Goal: Information Seeking & Learning: Learn about a topic

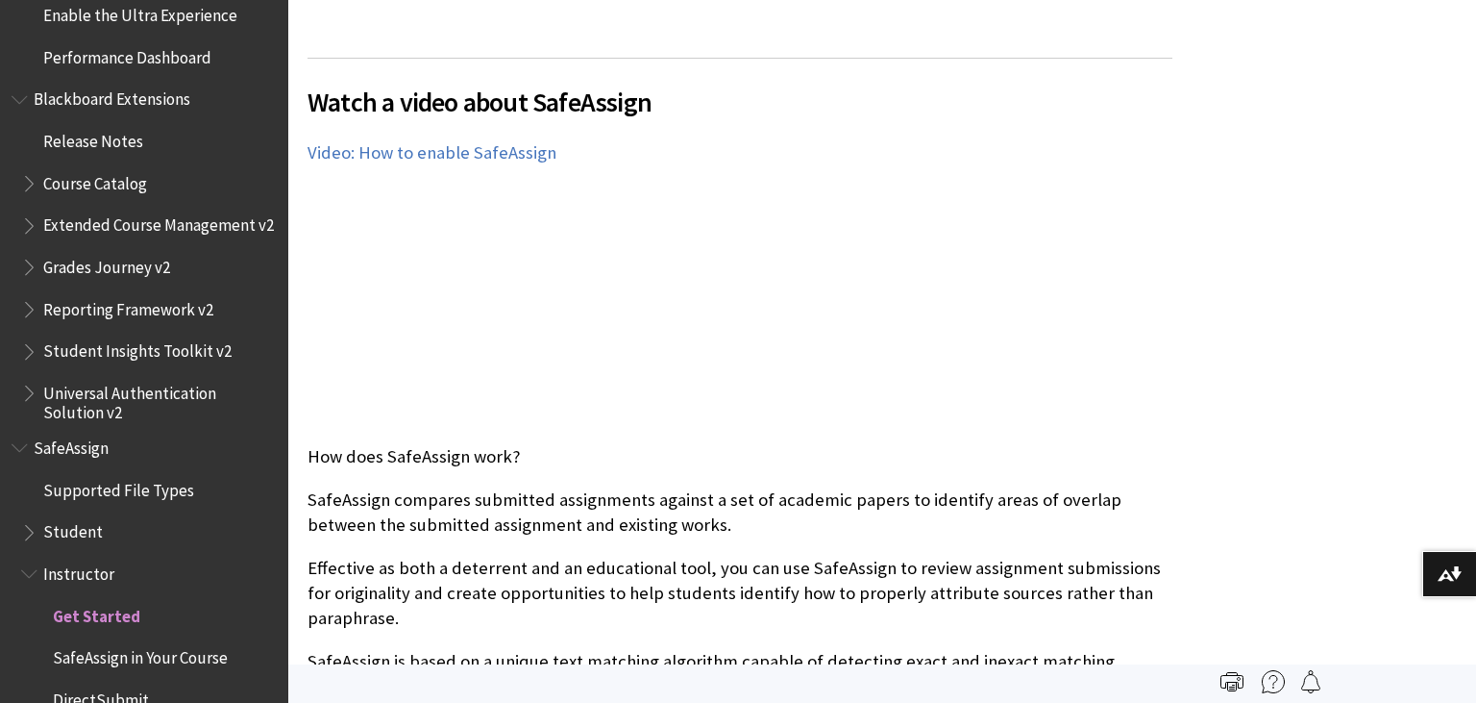
scroll to position [2141, 0]
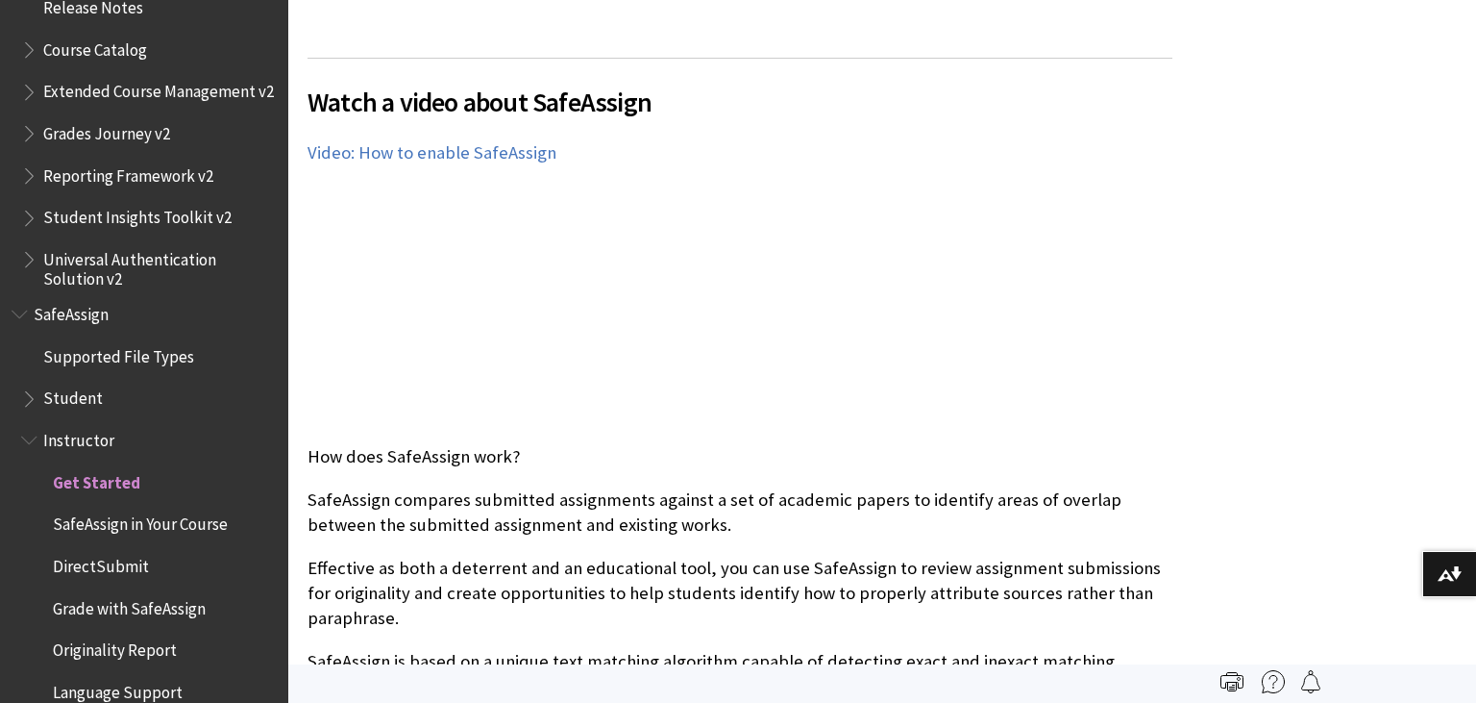
click at [17, 313] on span "Book outline for Blackboard SafeAssign" at bounding box center [22, 310] width 20 height 24
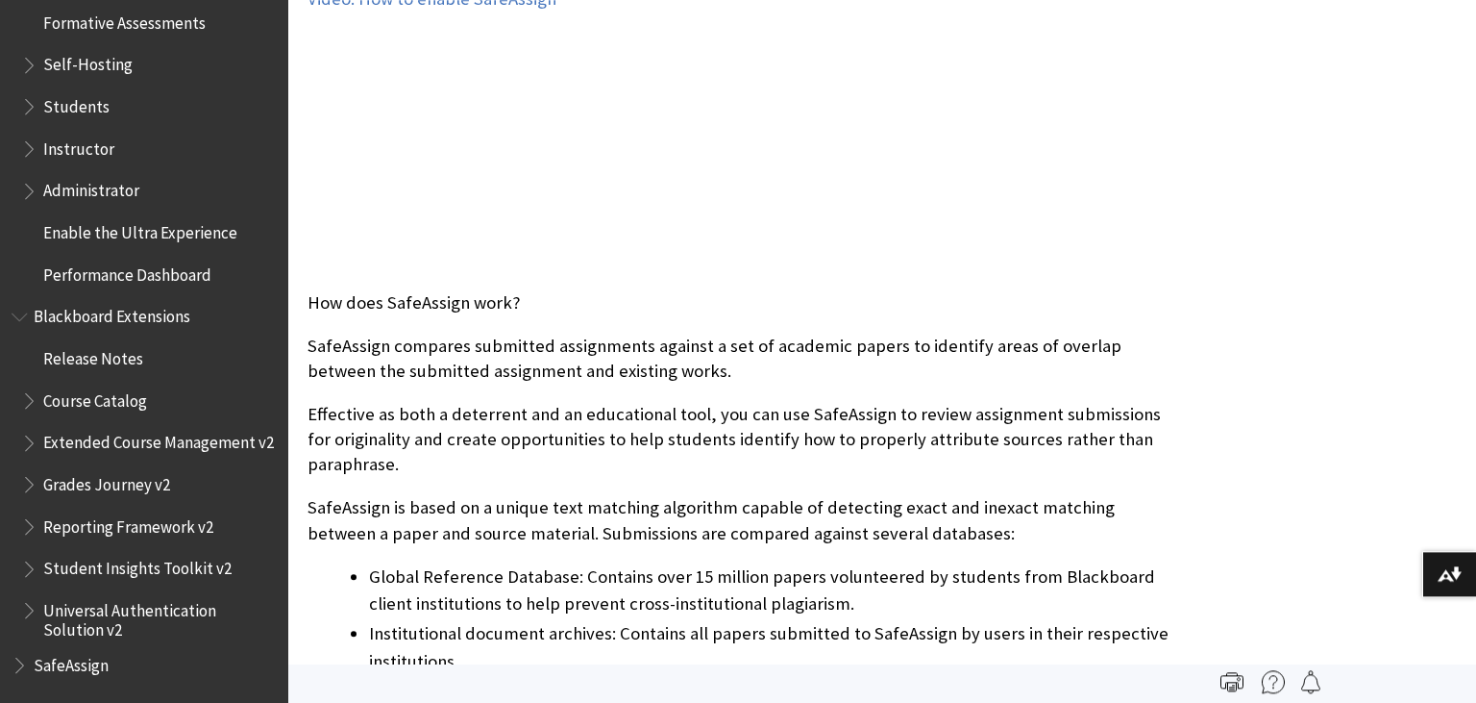
scroll to position [608, 0]
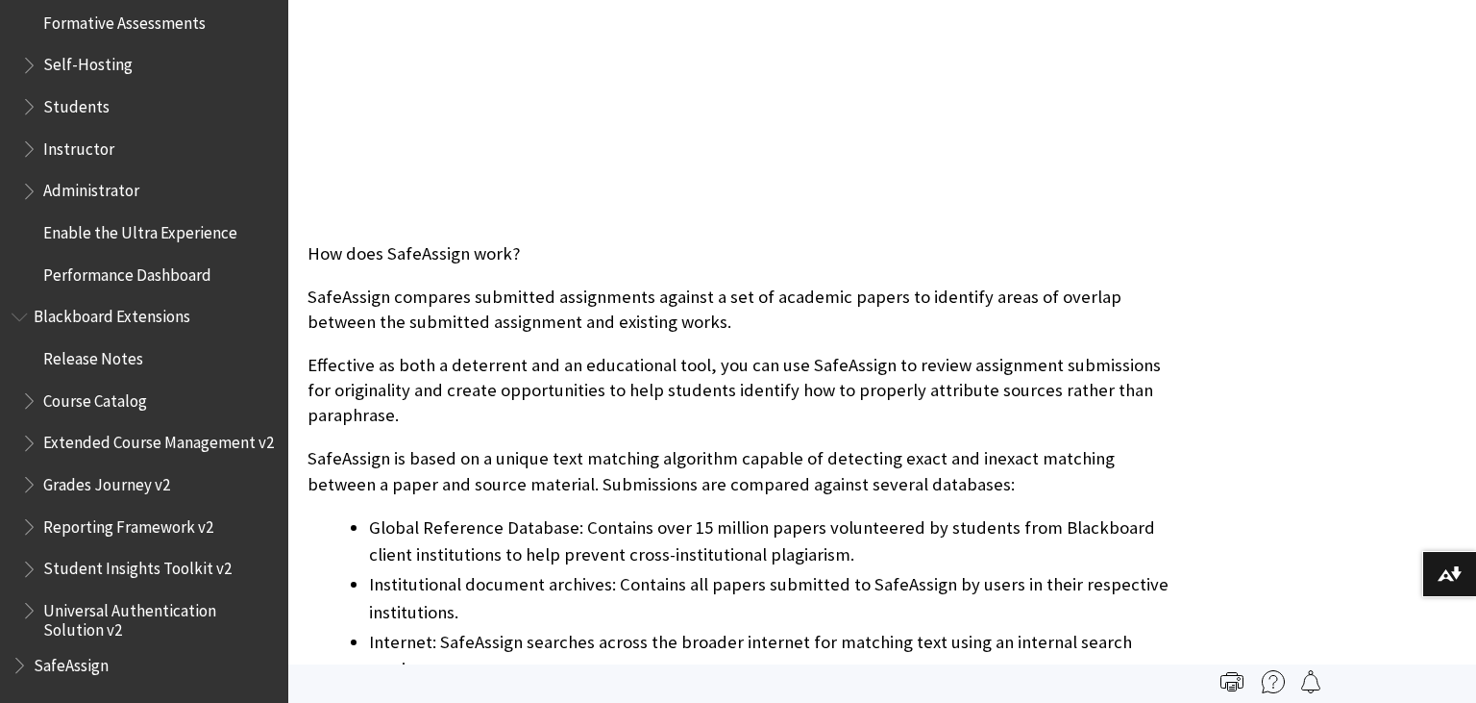
click at [18, 670] on span "Book outline for Blackboard SafeAssign" at bounding box center [22, 661] width 20 height 24
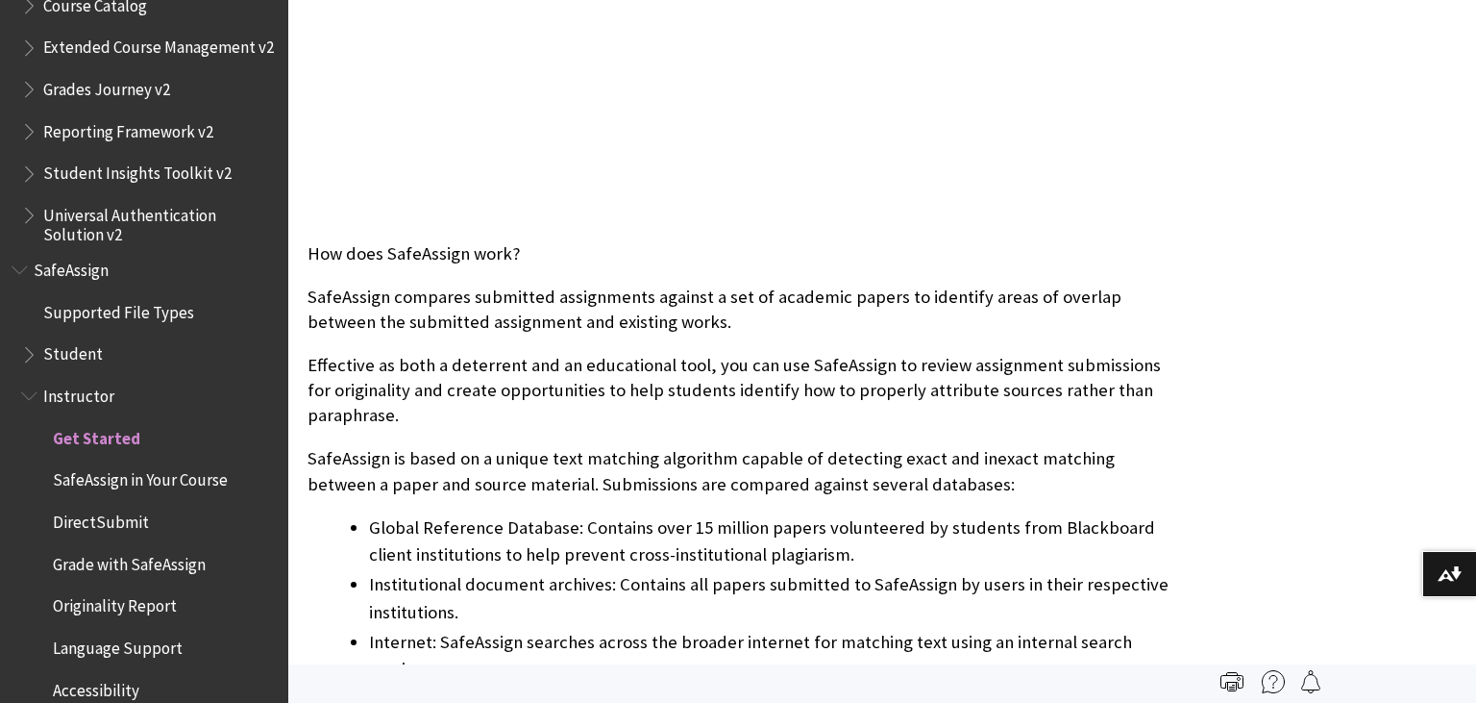
scroll to position [2192, 0]
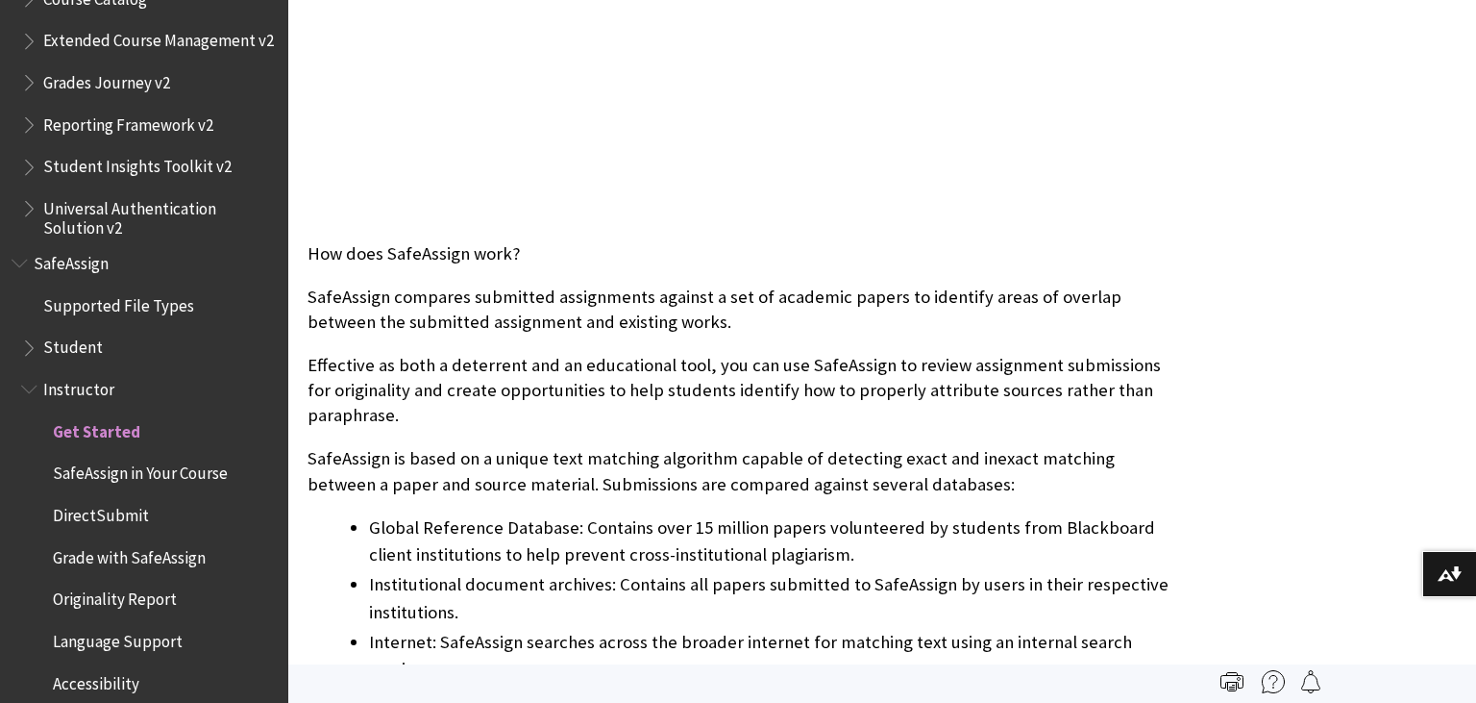
click at [24, 353] on span "Book outline for Blackboard SafeAssign" at bounding box center [31, 344] width 20 height 24
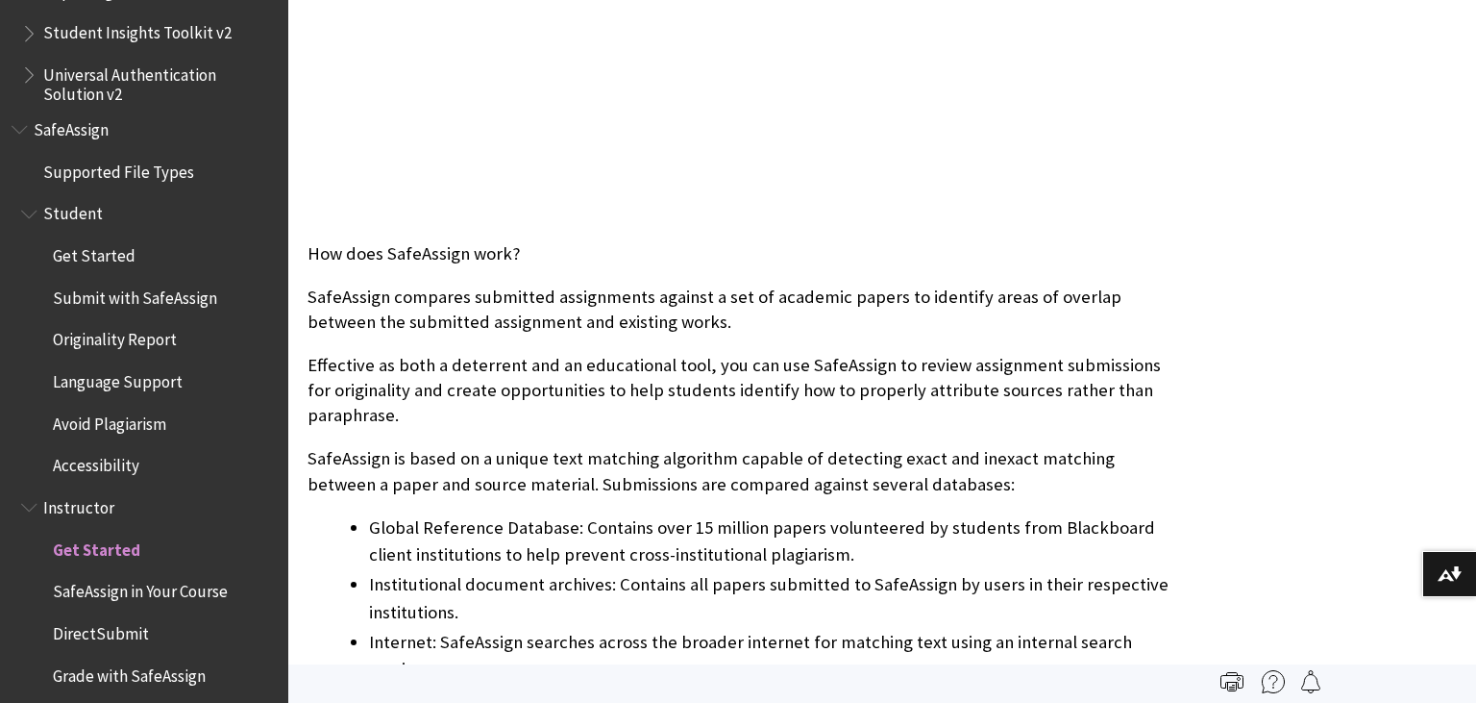
click at [161, 284] on span "Submit with SafeAssign" at bounding box center [135, 295] width 164 height 26
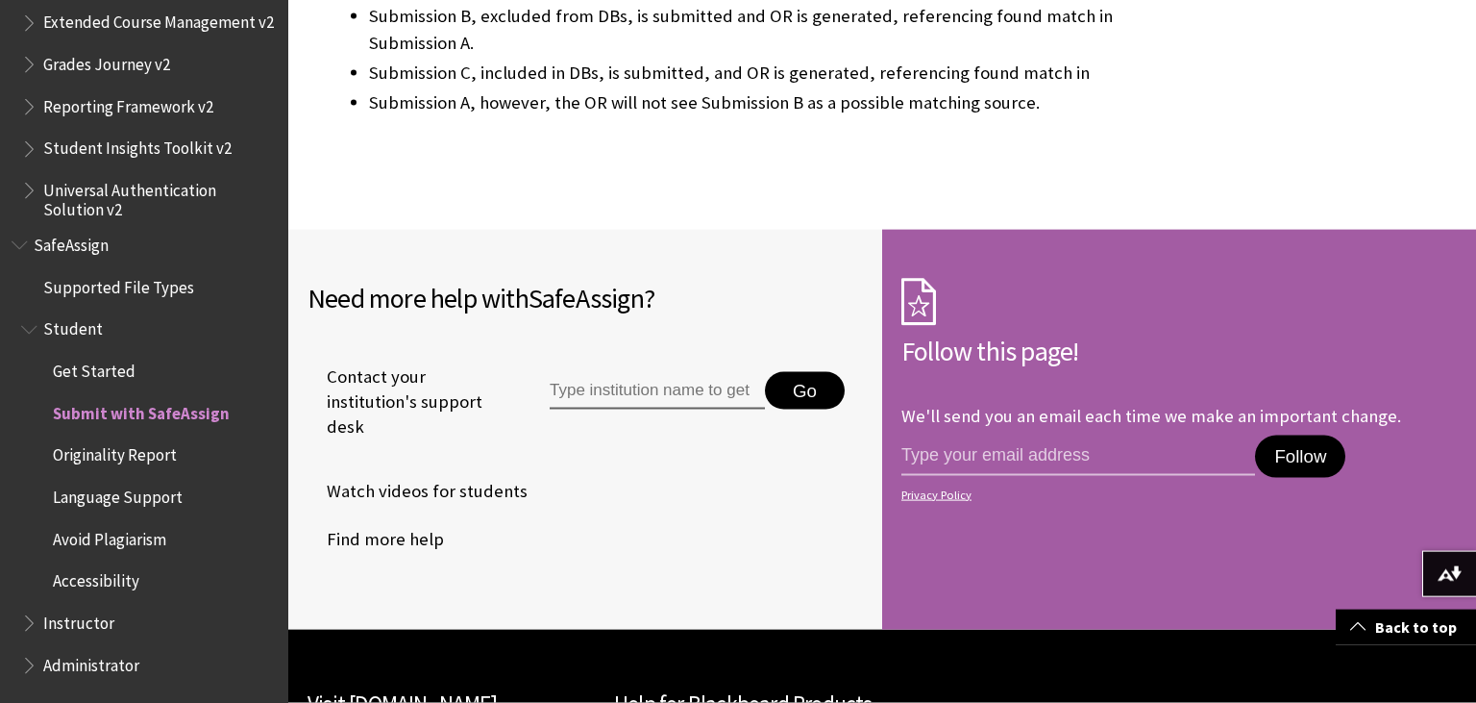
scroll to position [4278, 0]
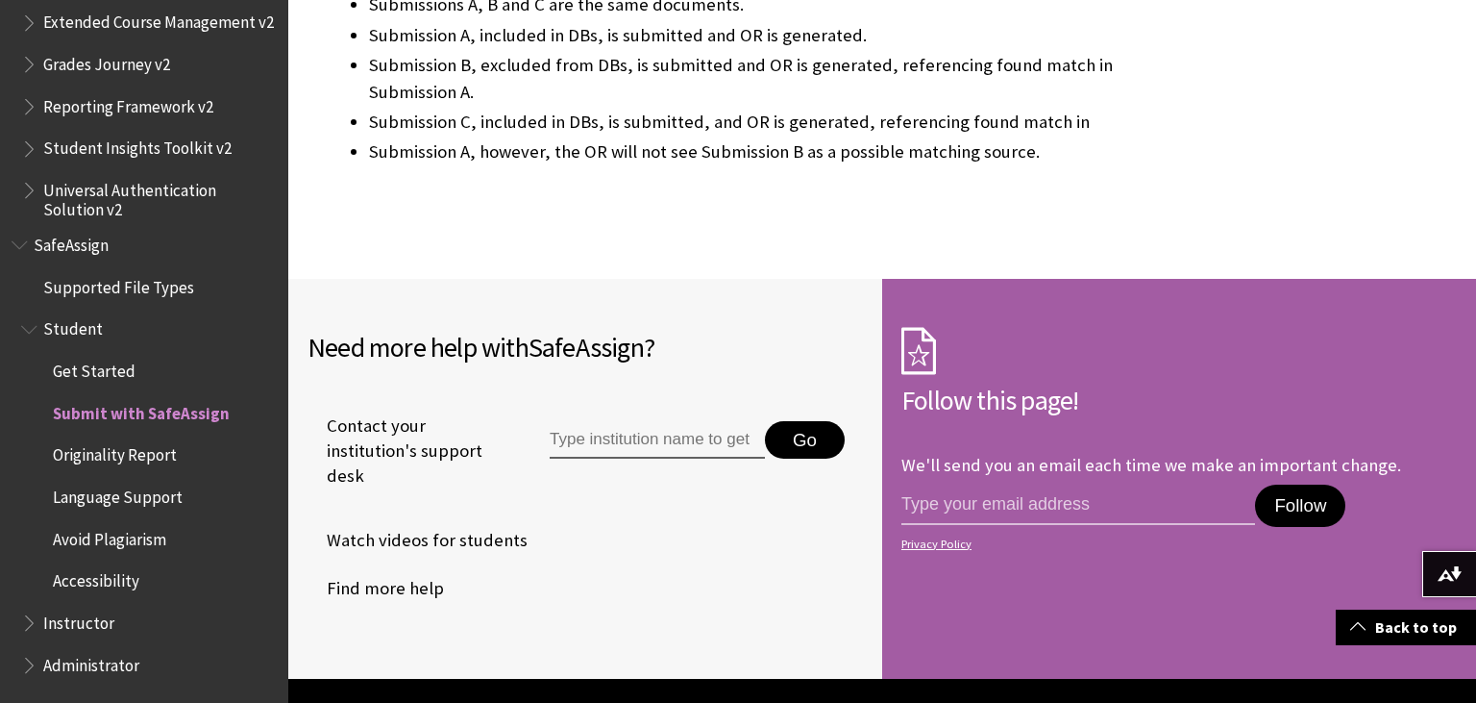
click at [148, 534] on span "Avoid Plagiarism" at bounding box center [109, 536] width 113 height 26
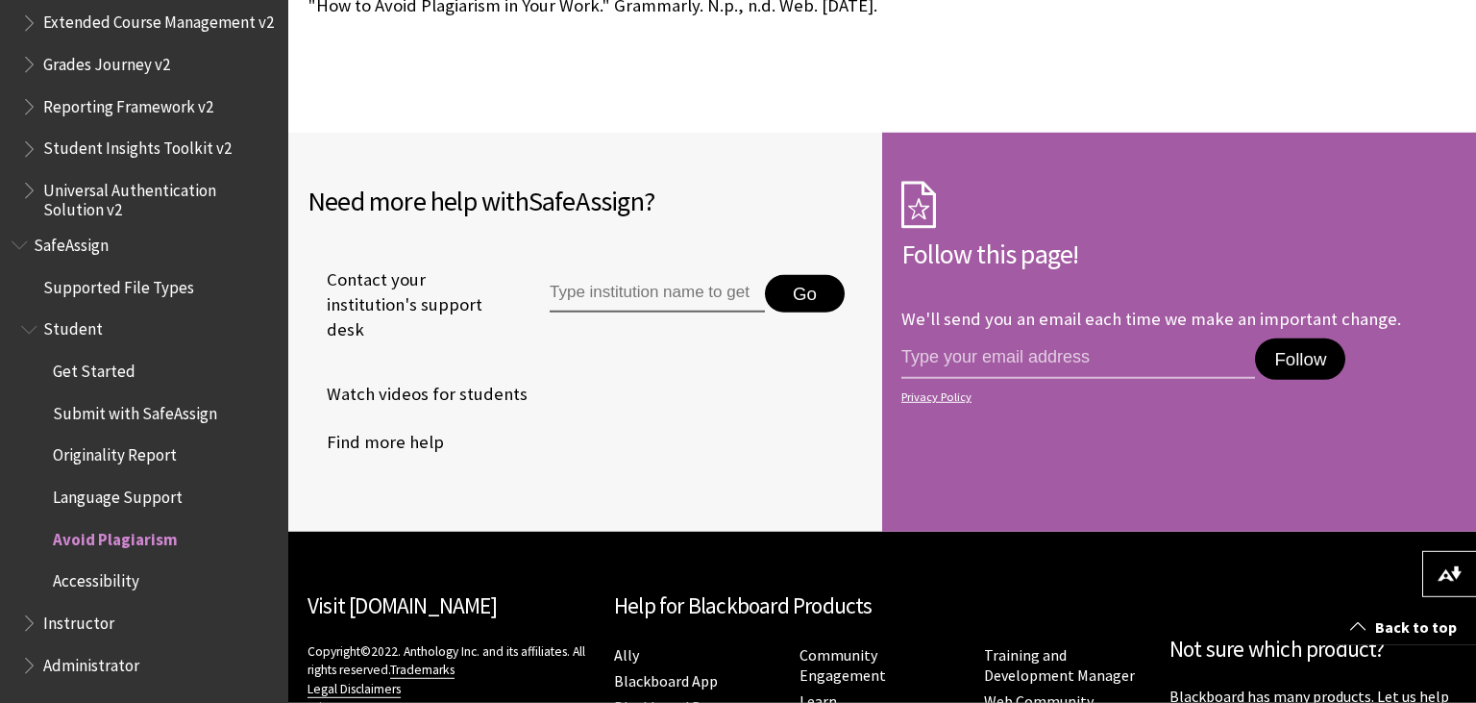
scroll to position [1928, 0]
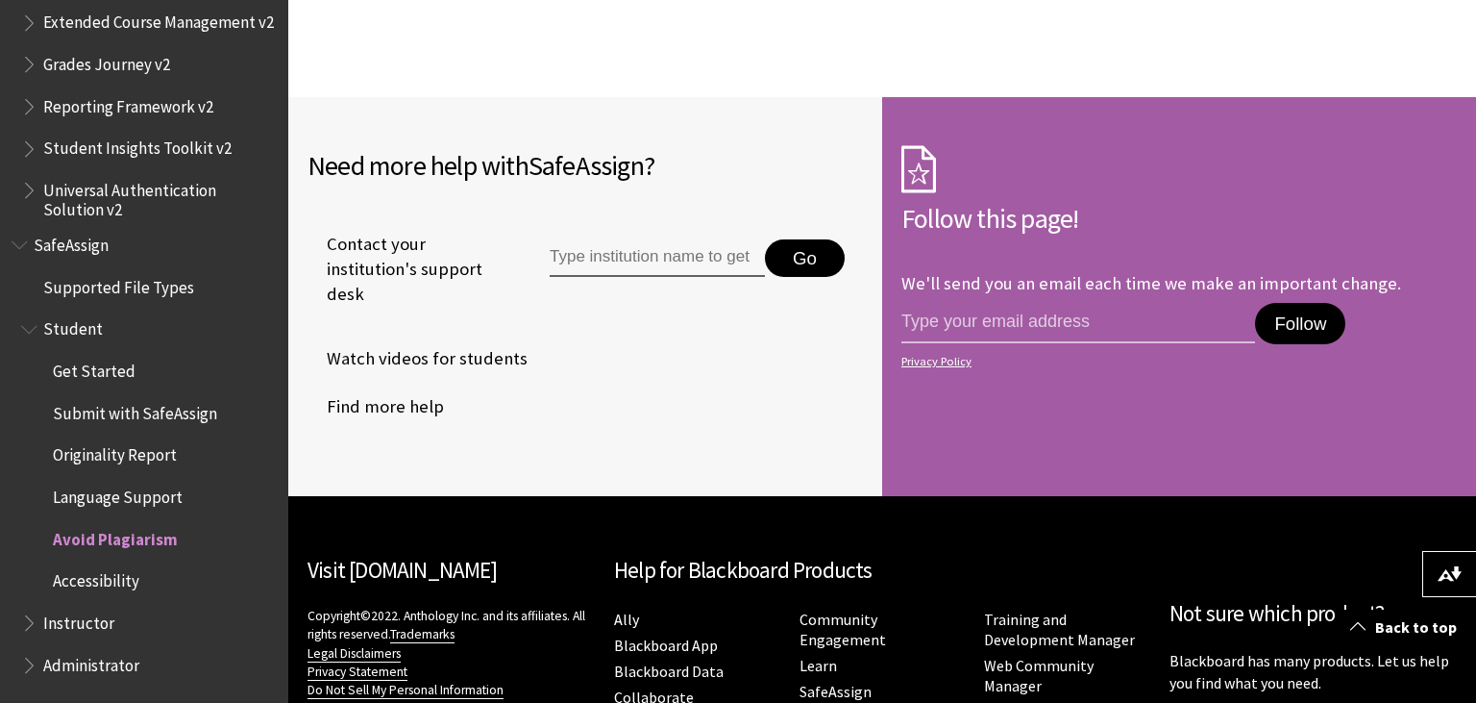
click at [27, 619] on span "Book outline for Blackboard SafeAssign" at bounding box center [31, 619] width 20 height 24
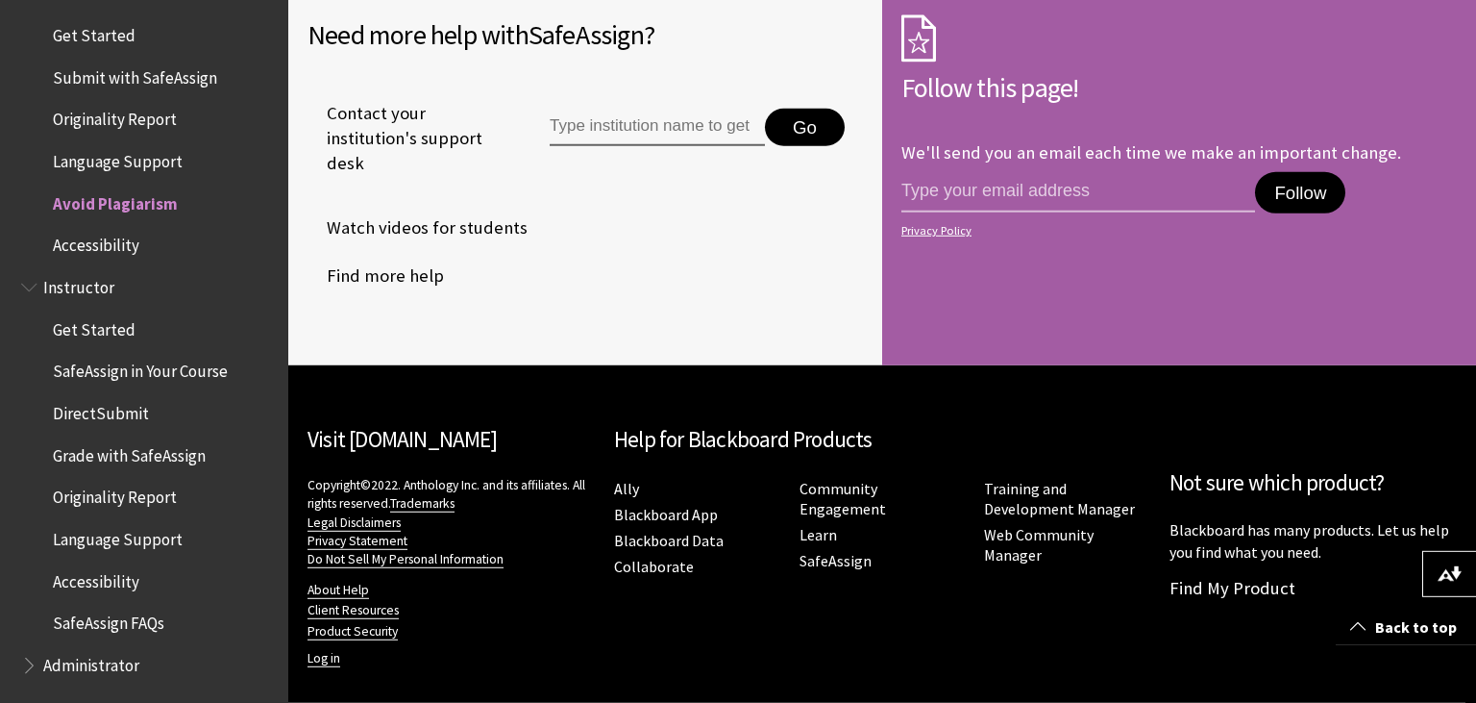
scroll to position [2076, 0]
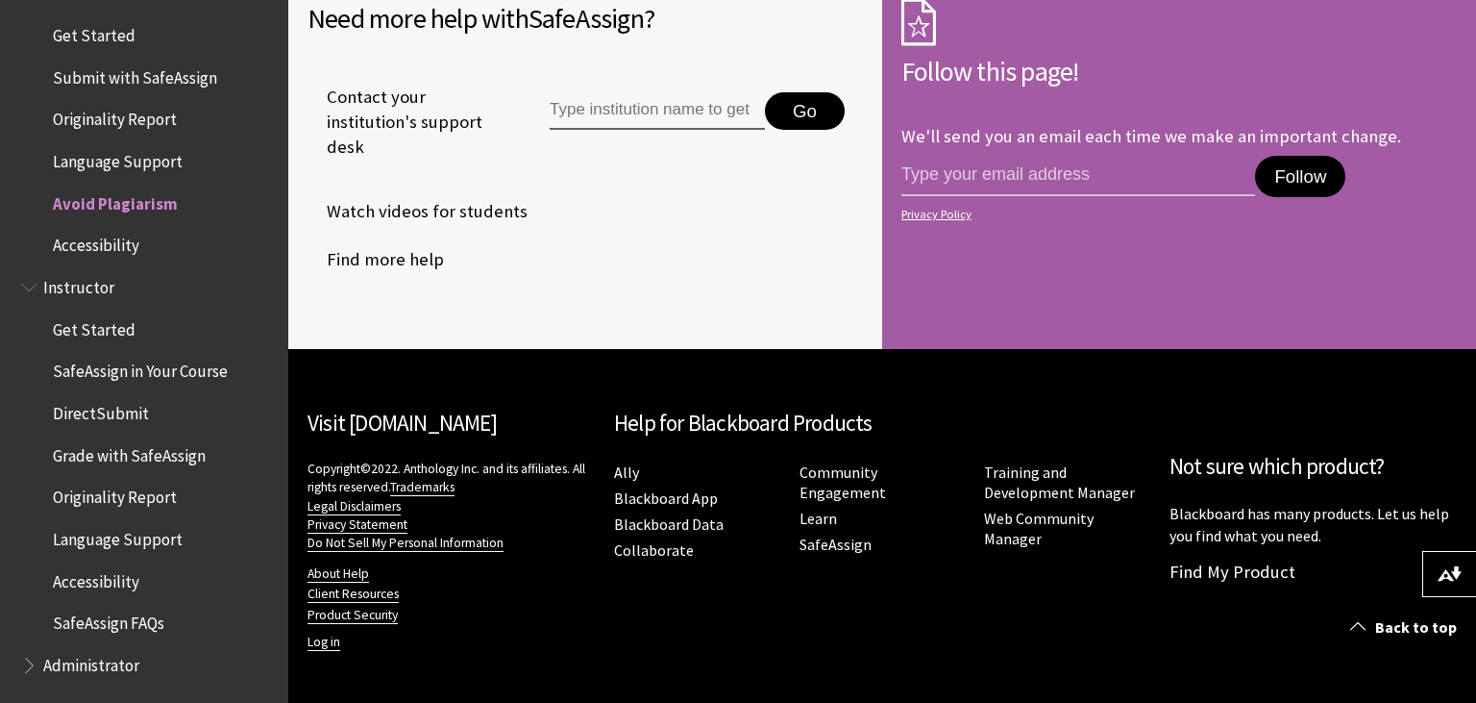
click at [35, 666] on span "Book outline for Blackboard SafeAssign" at bounding box center [31, 661] width 20 height 24
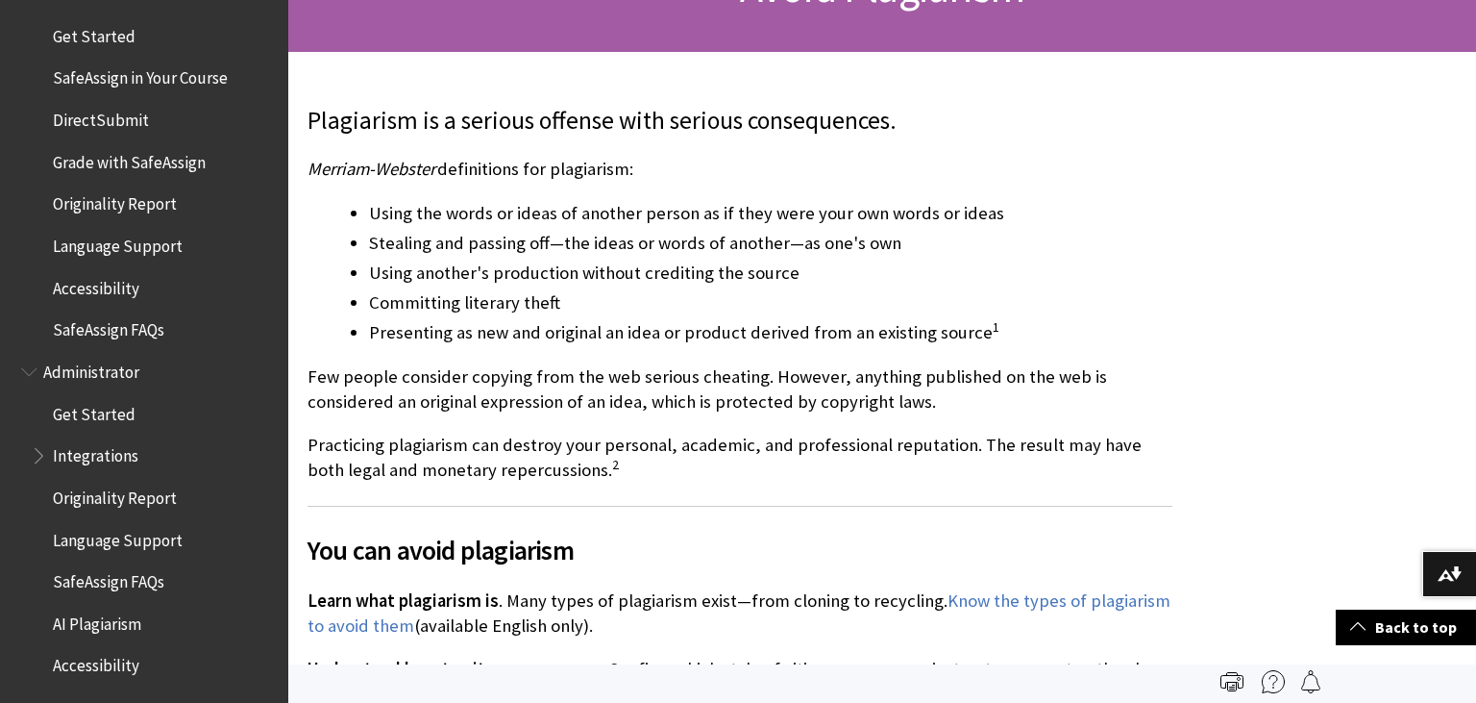
scroll to position [0, 0]
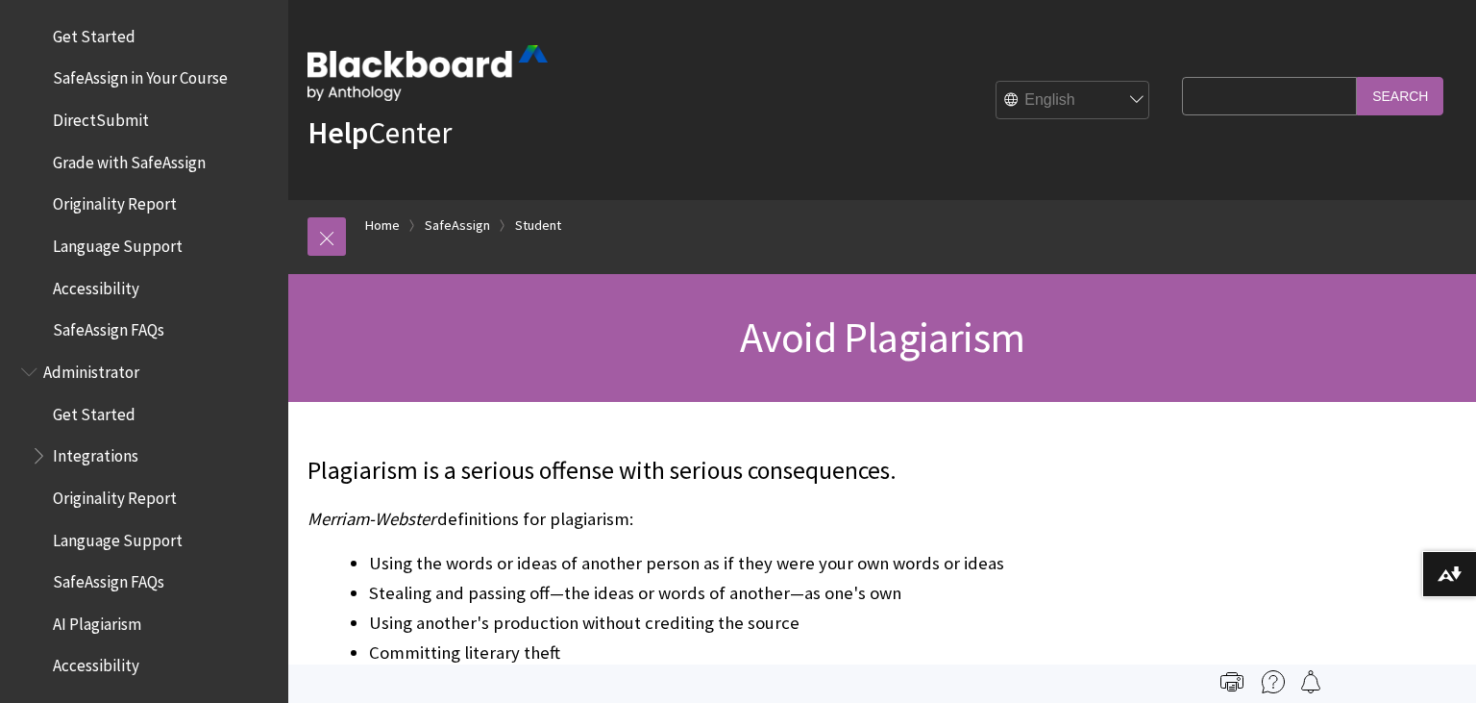
click at [124, 333] on span "SafeAssign FAQs" at bounding box center [108, 327] width 111 height 26
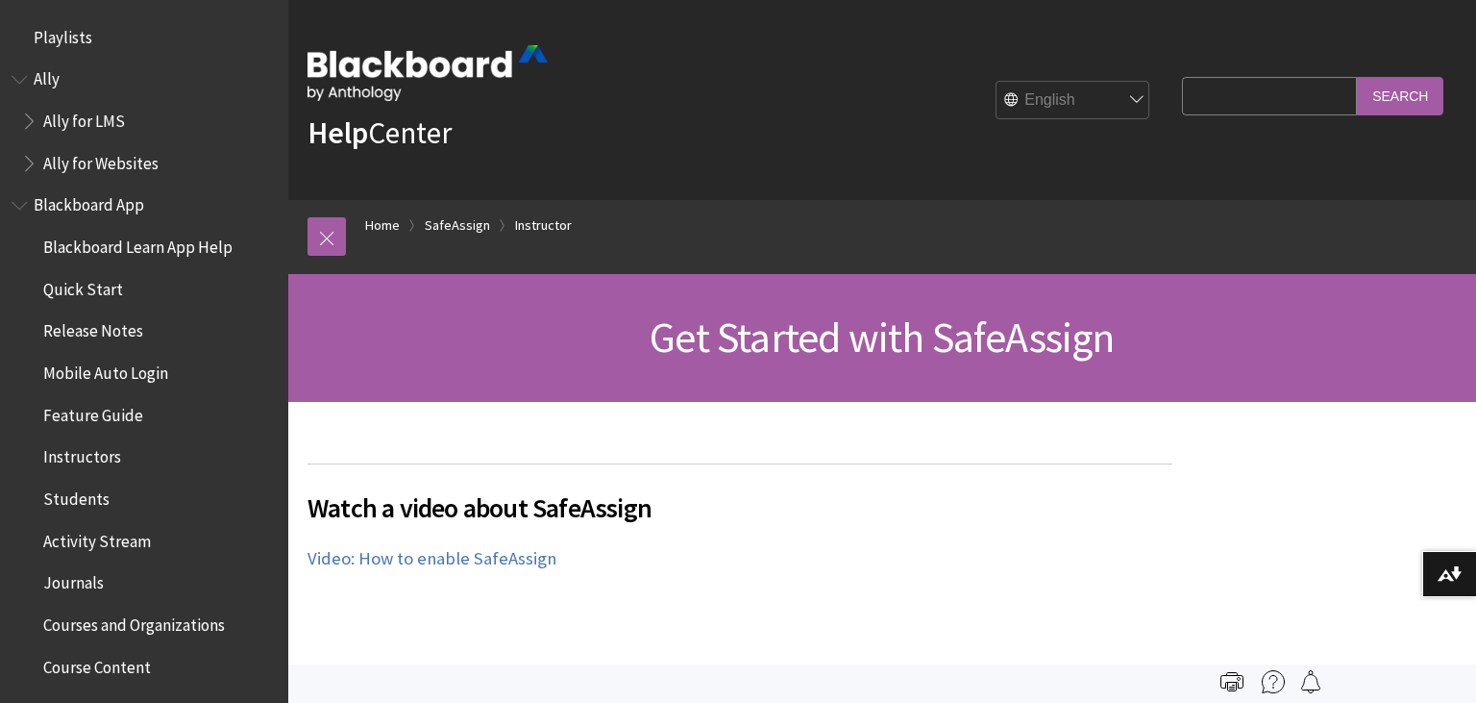
scroll to position [2293, 0]
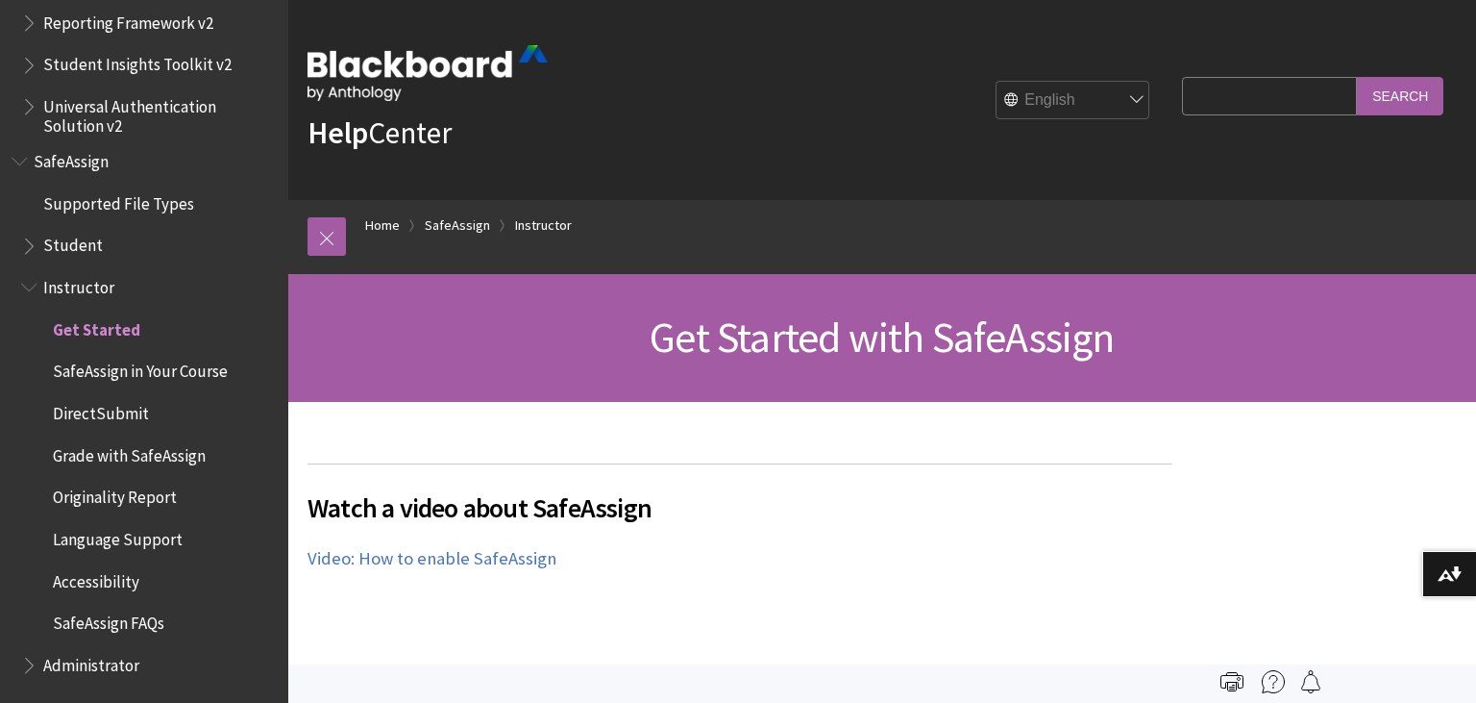
click at [27, 244] on span "Book outline for Blackboard SafeAssign" at bounding box center [31, 242] width 20 height 24
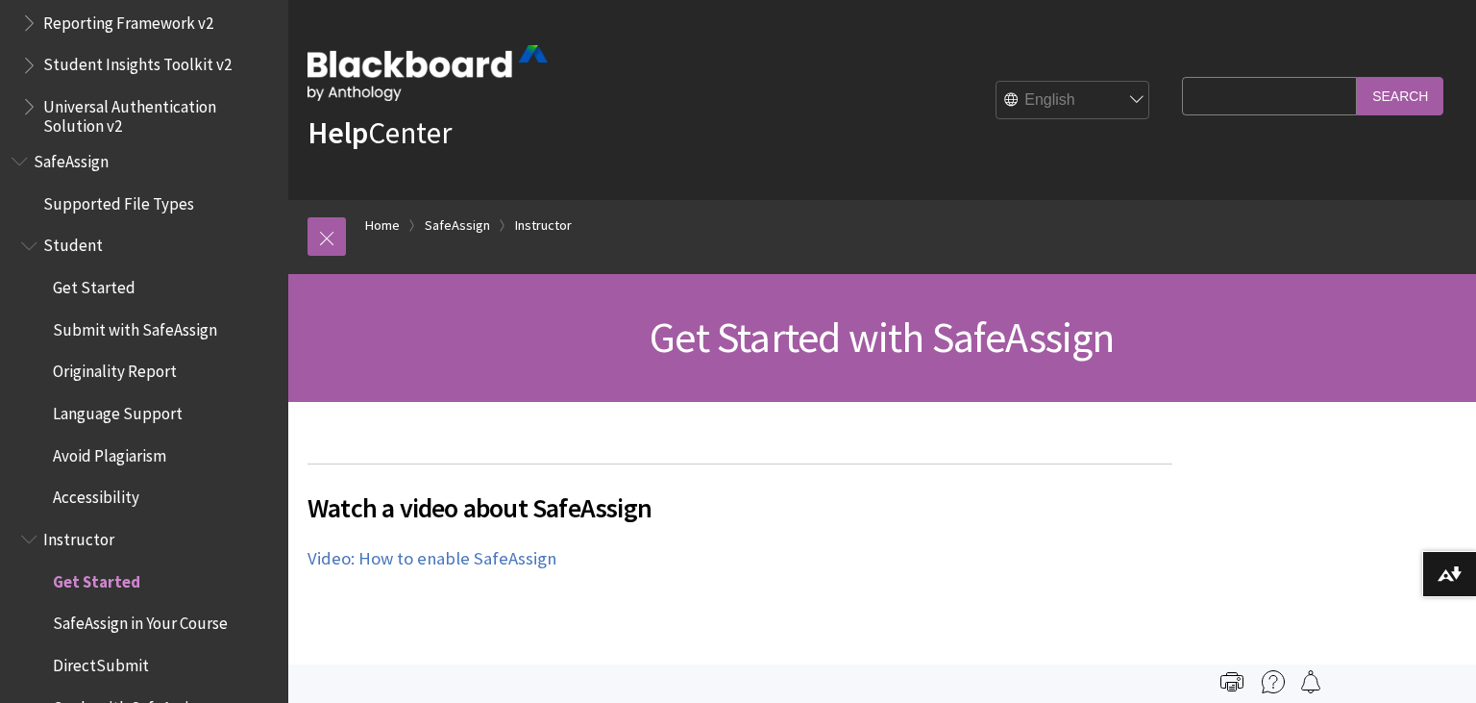
click at [135, 383] on span "Originality Report" at bounding box center [154, 372] width 246 height 33
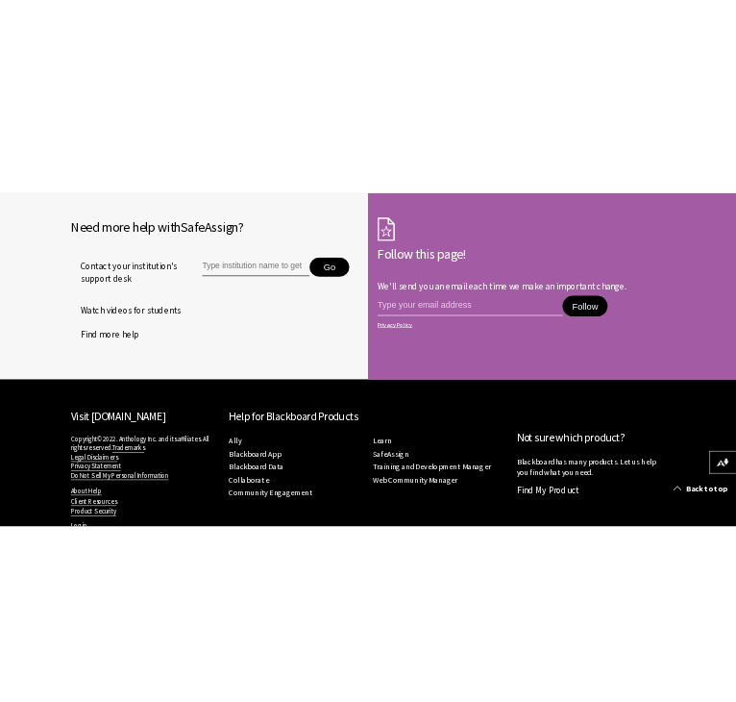
scroll to position [1761, 0]
